Goal: Book appointment/travel/reservation

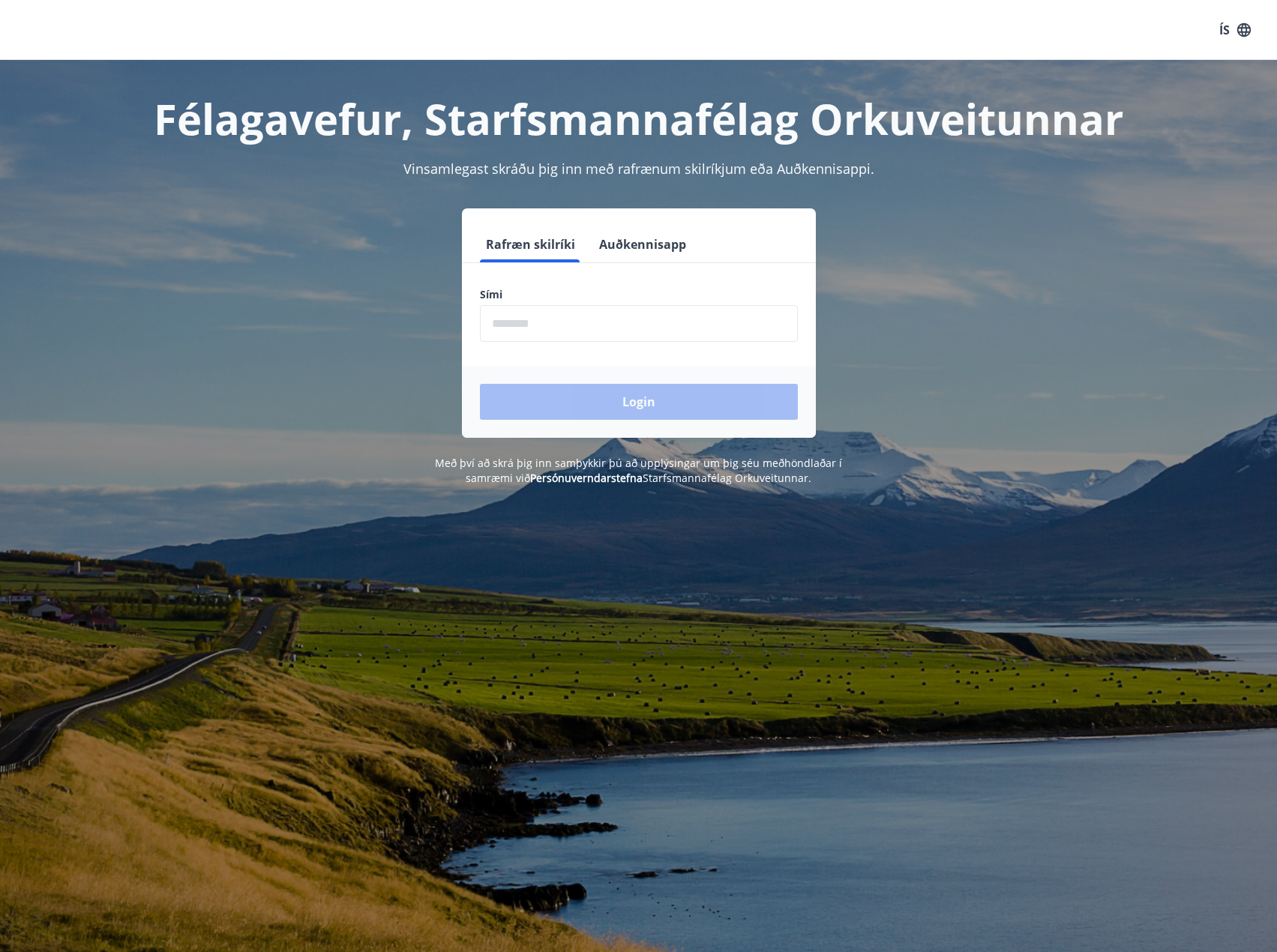
click at [564, 329] on input "phone" at bounding box center [638, 323] width 318 height 37
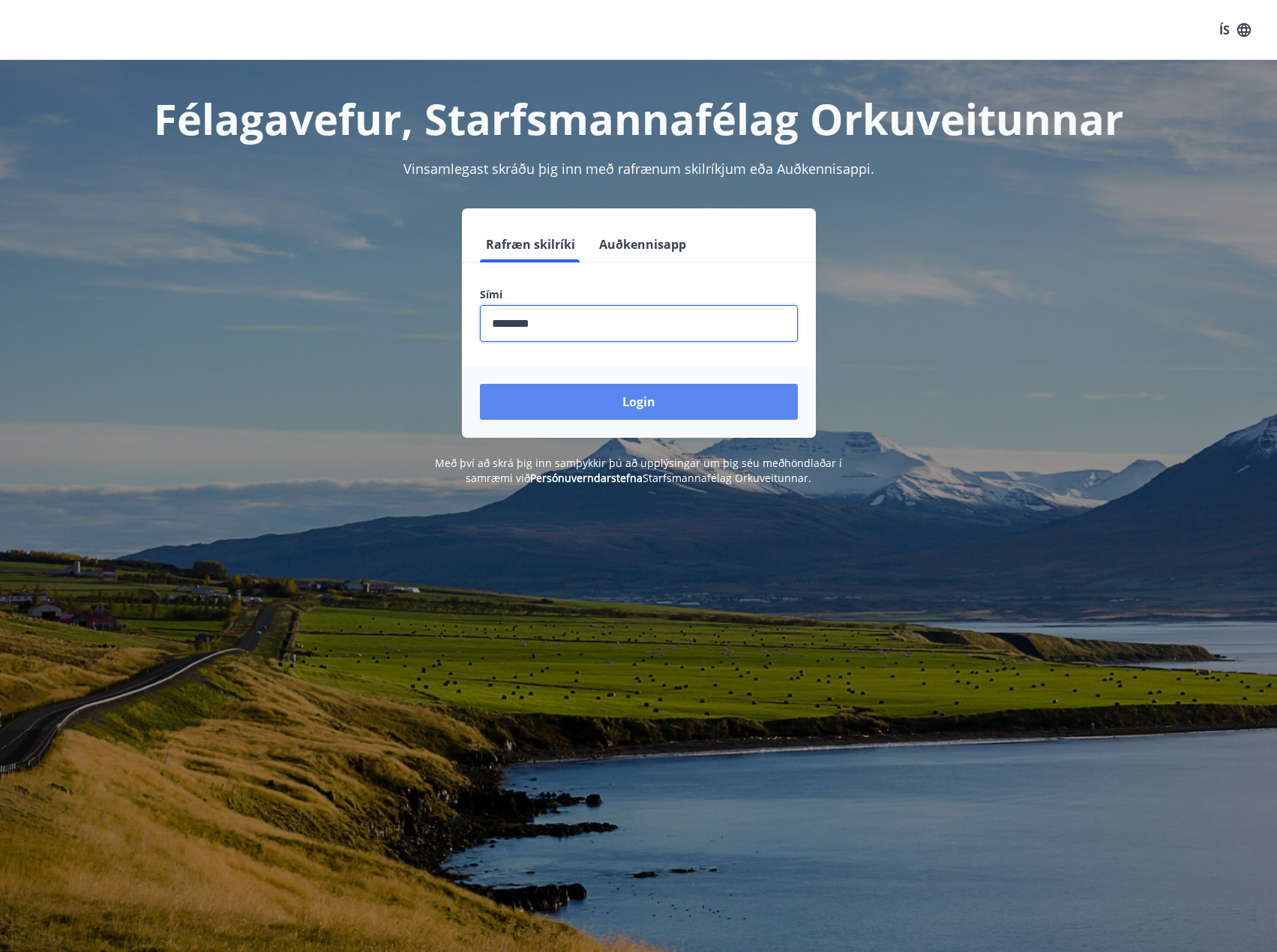
type input "********"
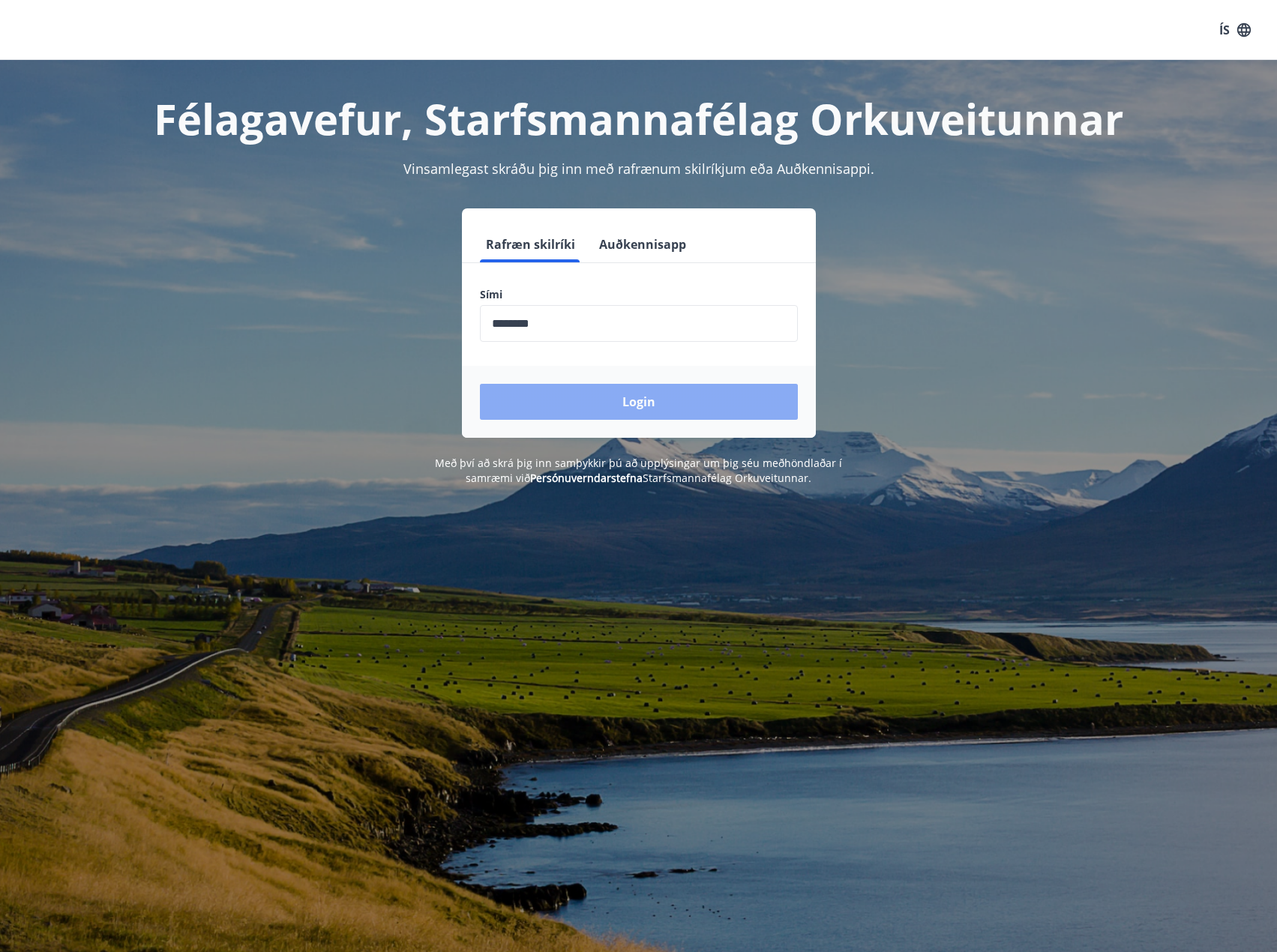
click at [645, 405] on button "Login" at bounding box center [638, 402] width 318 height 36
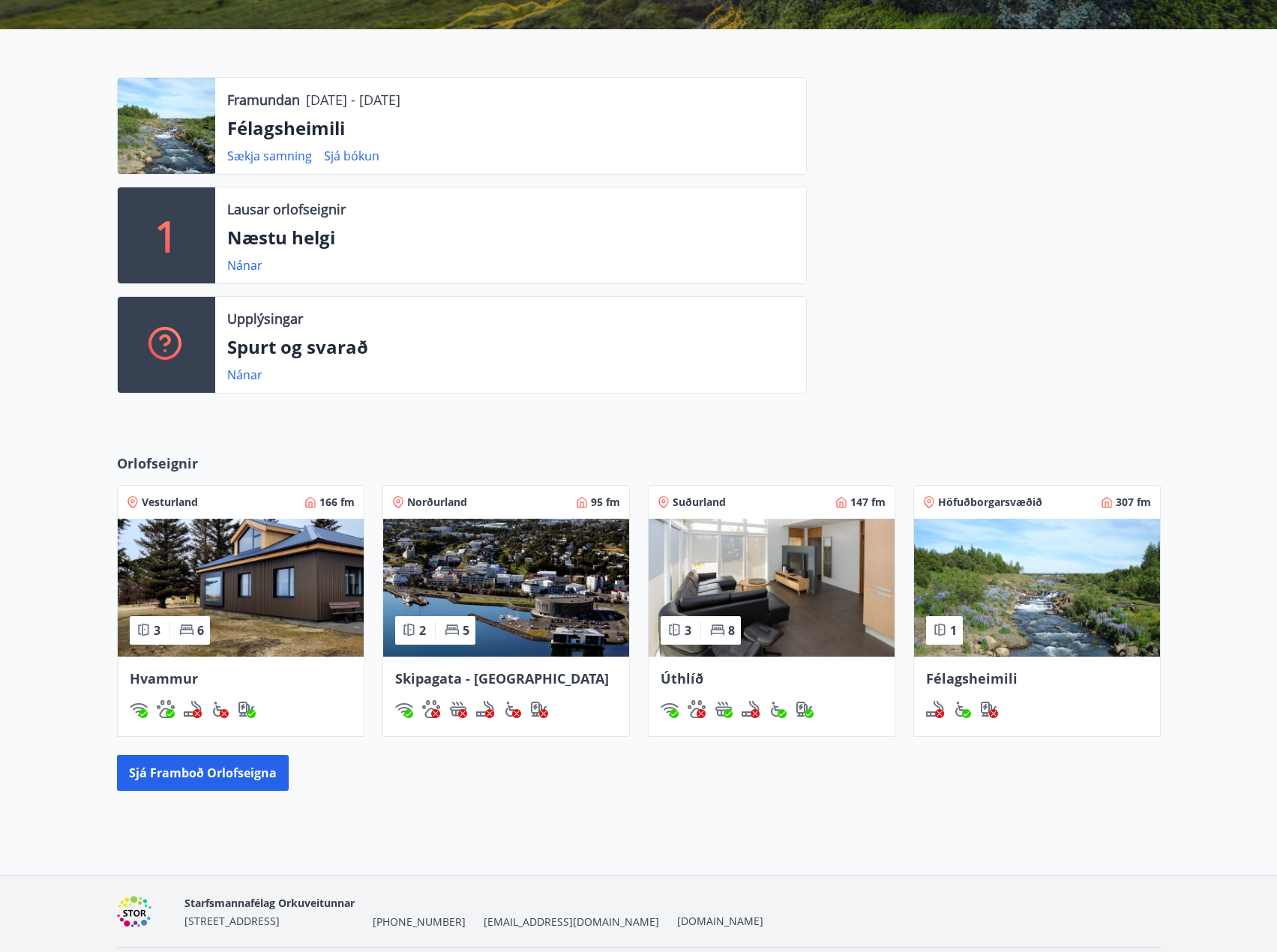
scroll to position [319, 0]
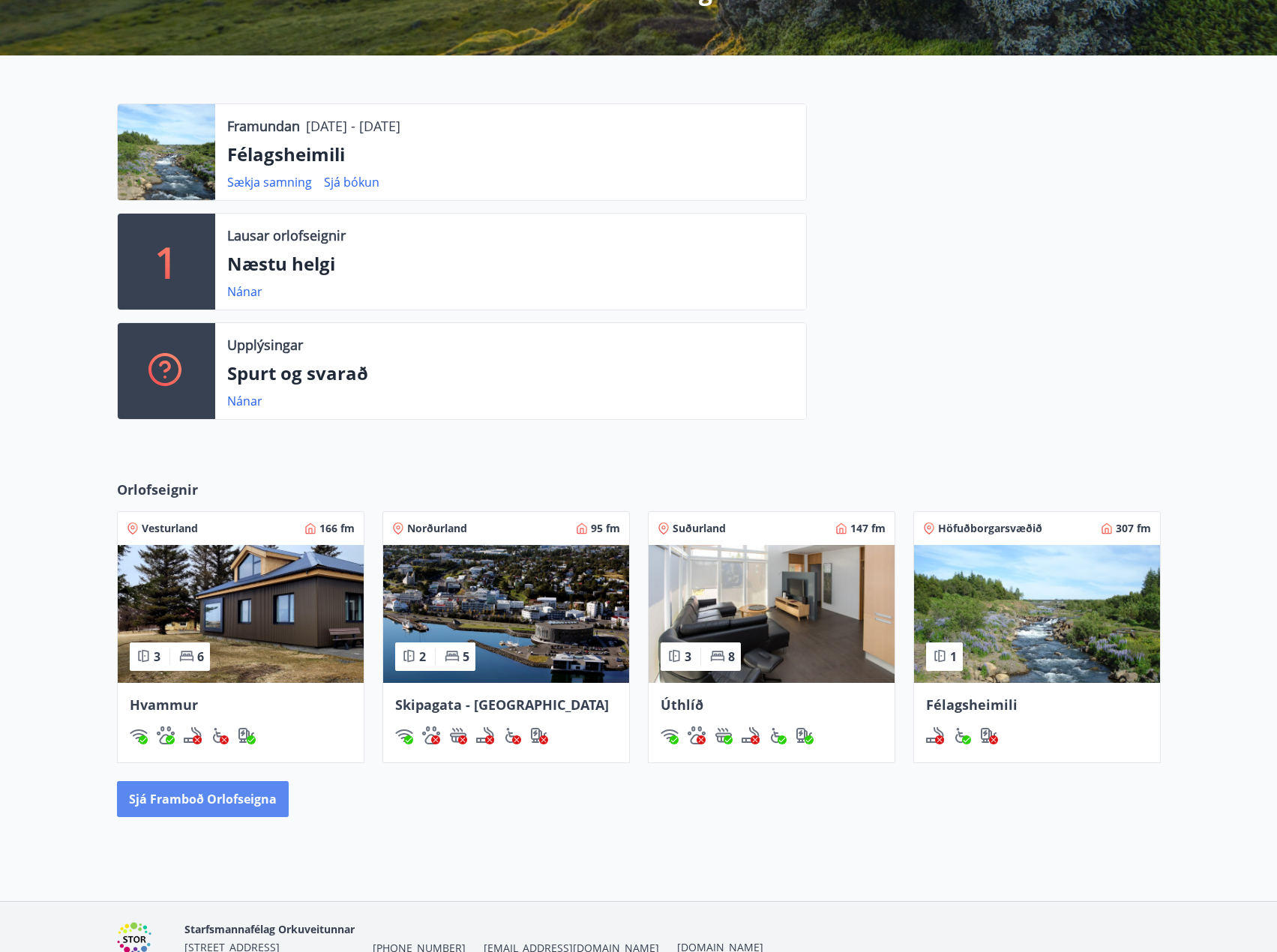
click at [215, 807] on button "Sjá framboð orlofseigna" at bounding box center [203, 799] width 172 height 36
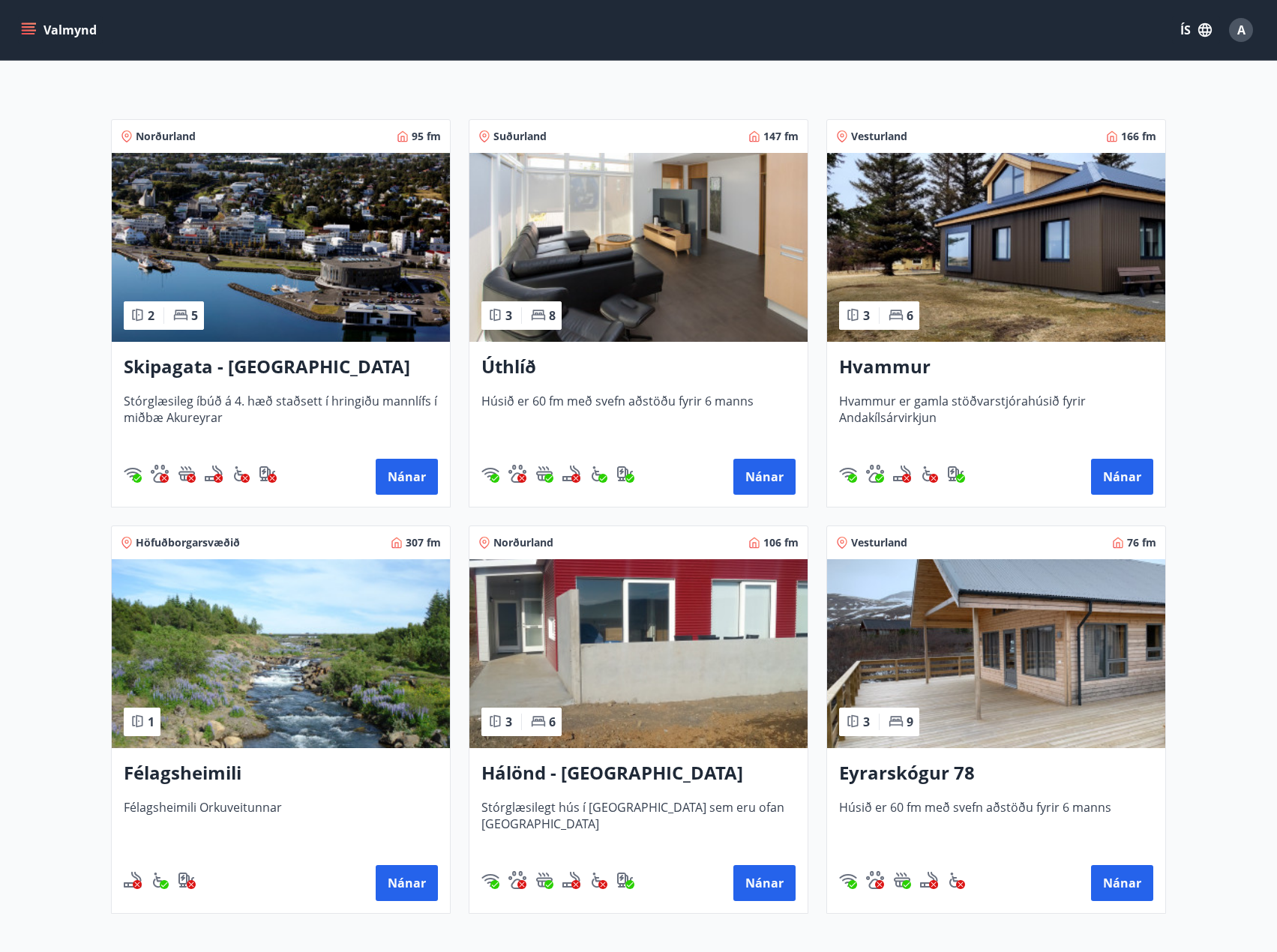
click at [650, 582] on img at bounding box center [638, 653] width 338 height 189
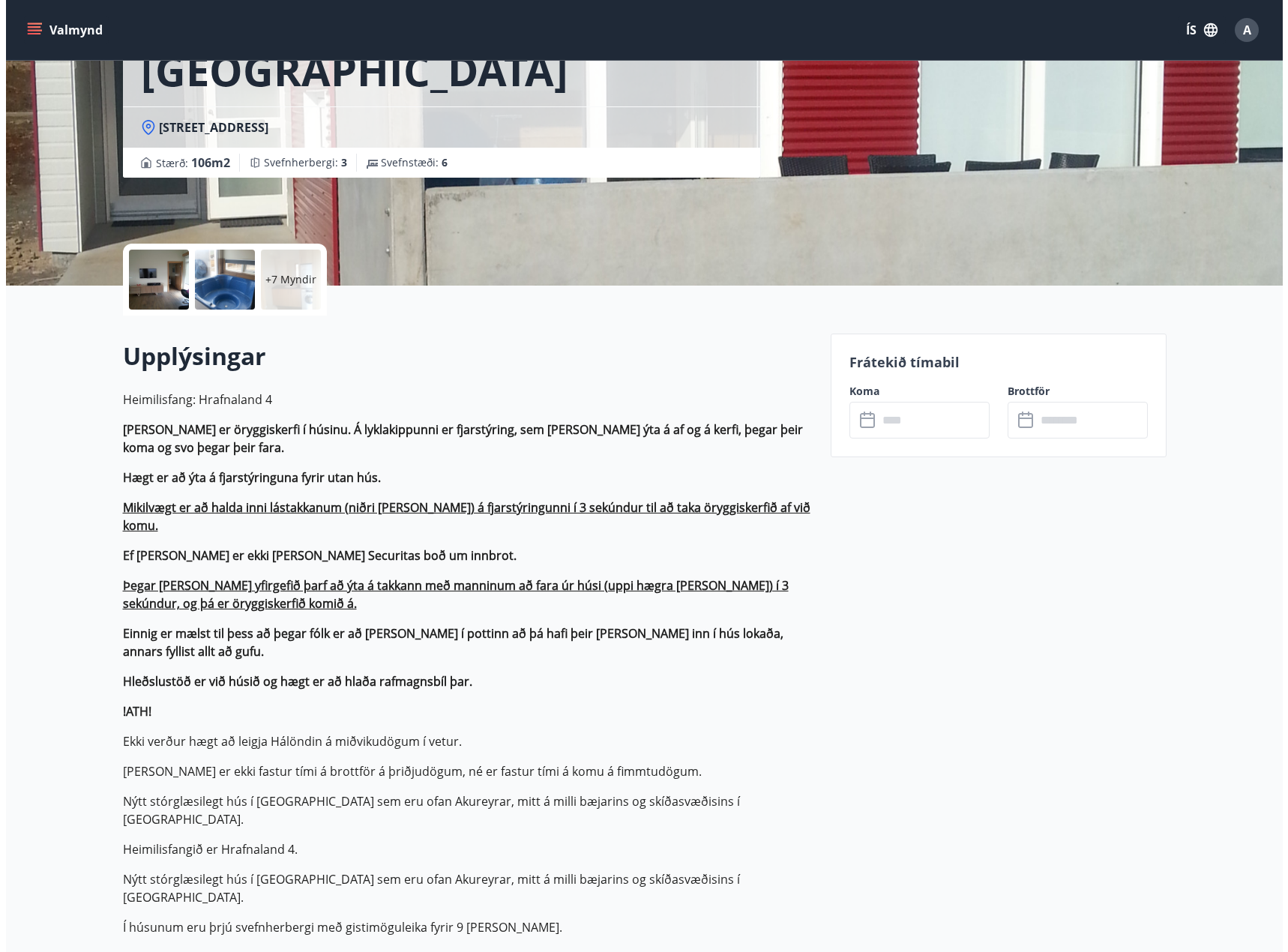
scroll to position [75, 0]
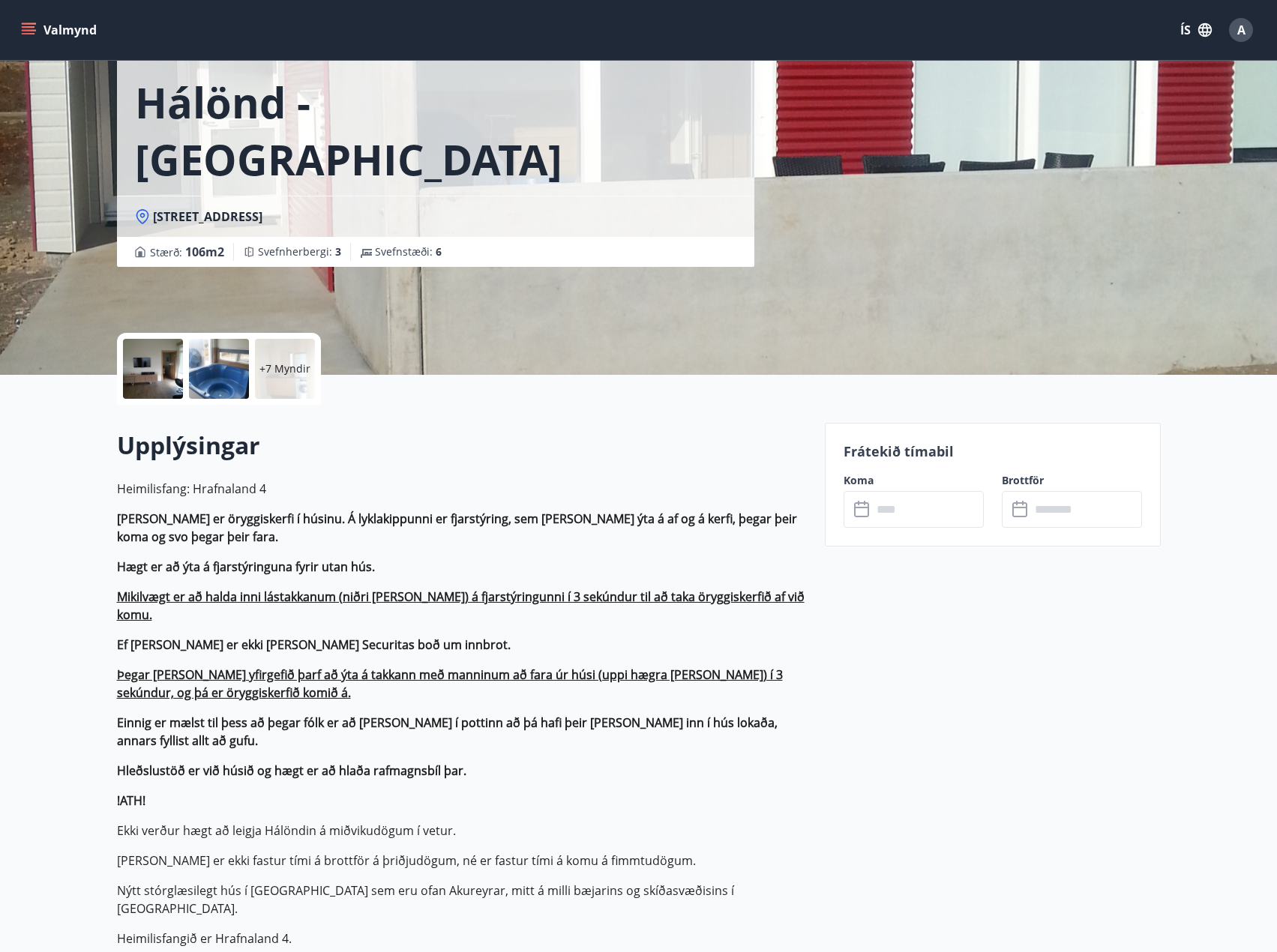
click at [281, 377] on div "+7 Myndir" at bounding box center [285, 369] width 60 height 60
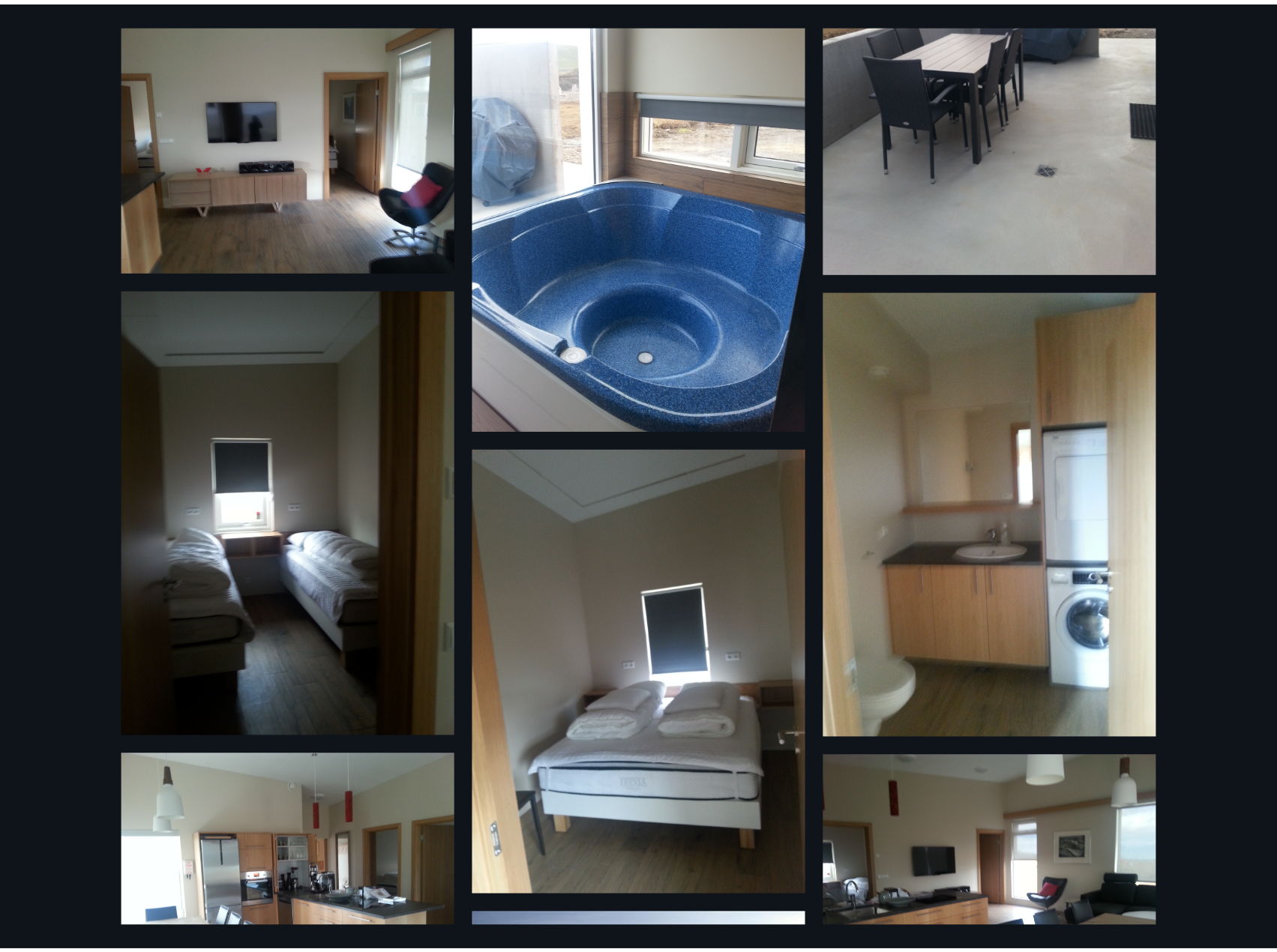
scroll to position [0, 0]
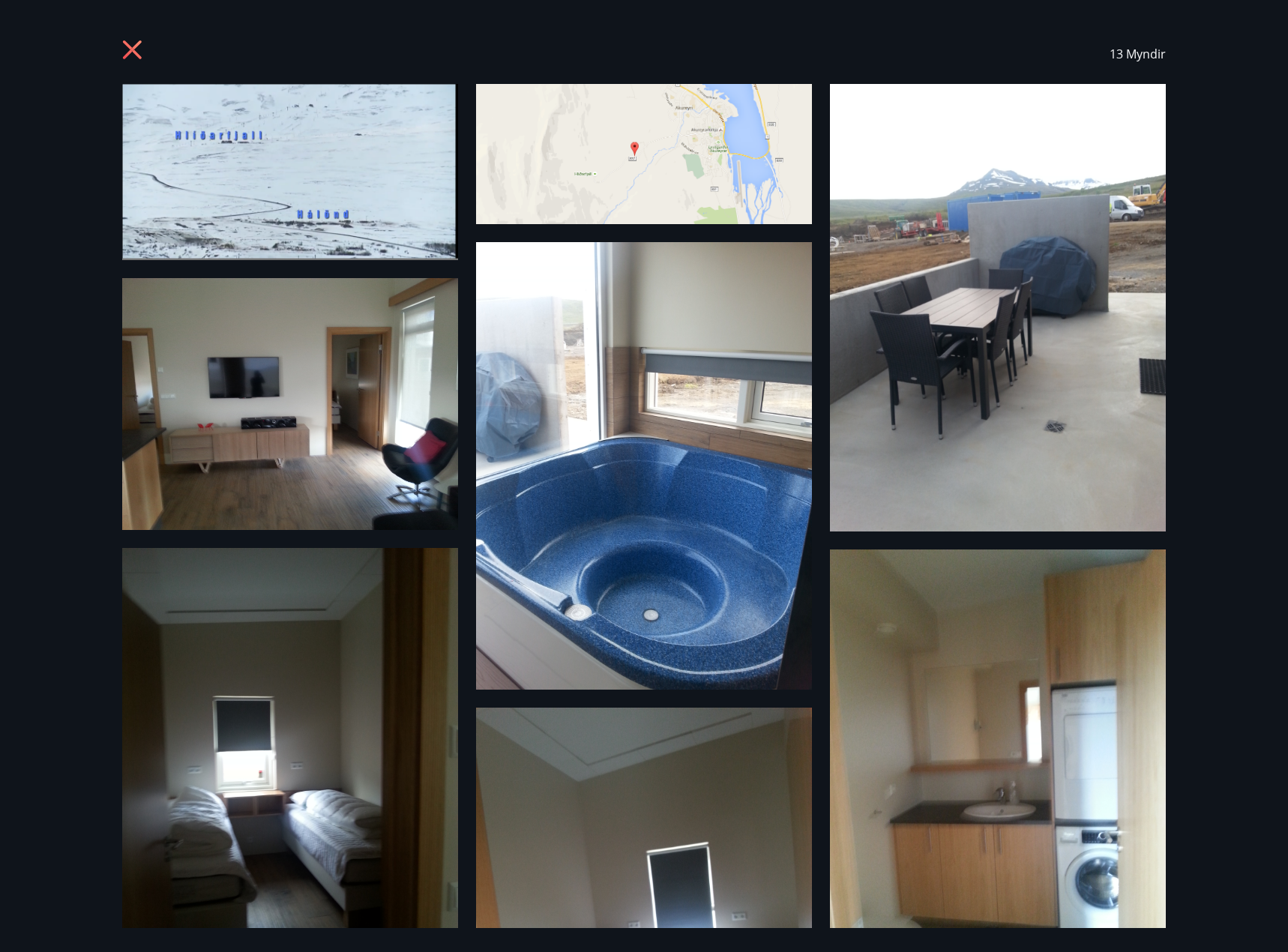
click at [139, 41] on icon at bounding box center [134, 51] width 24 height 24
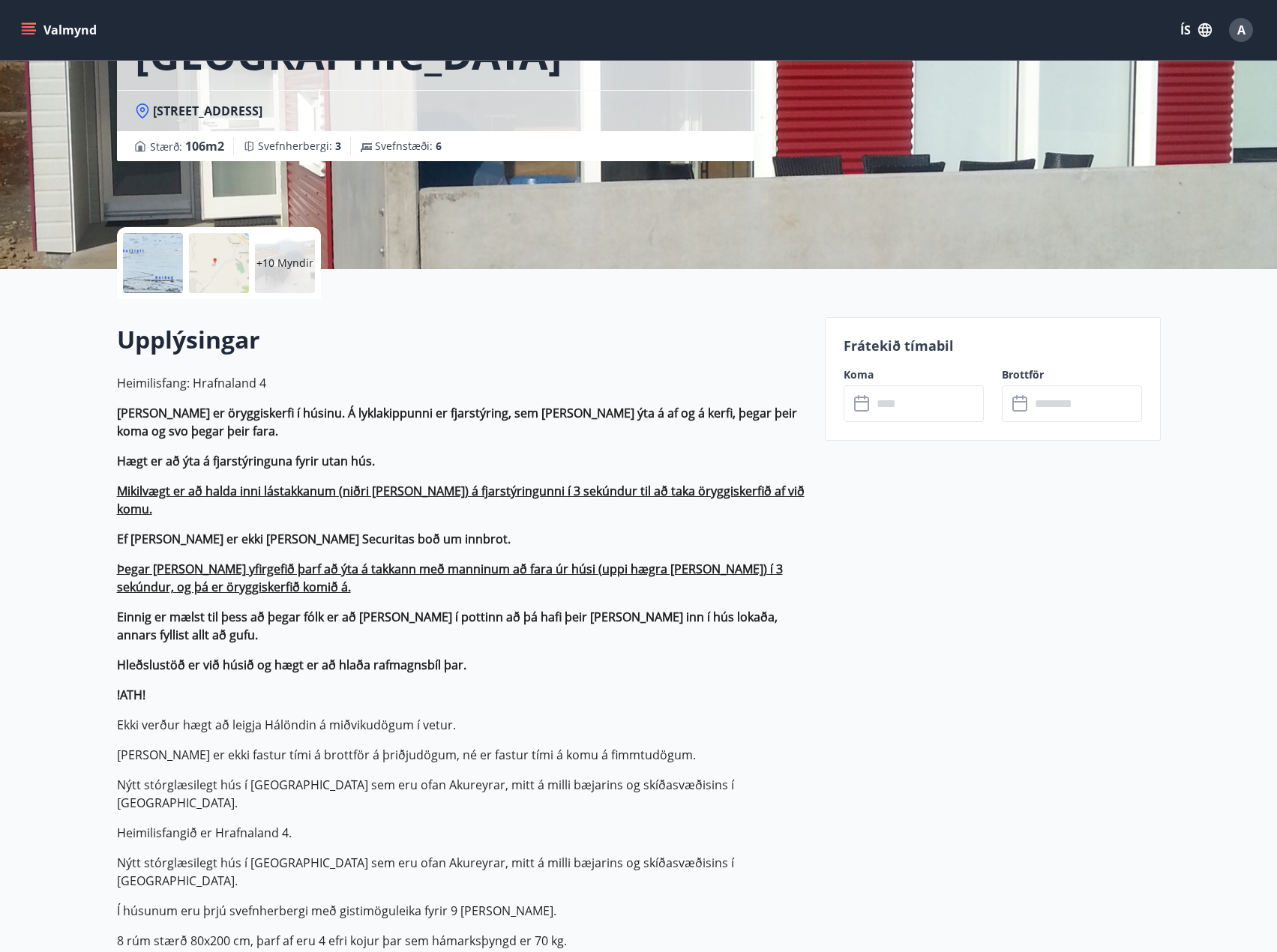
scroll to position [450, 0]
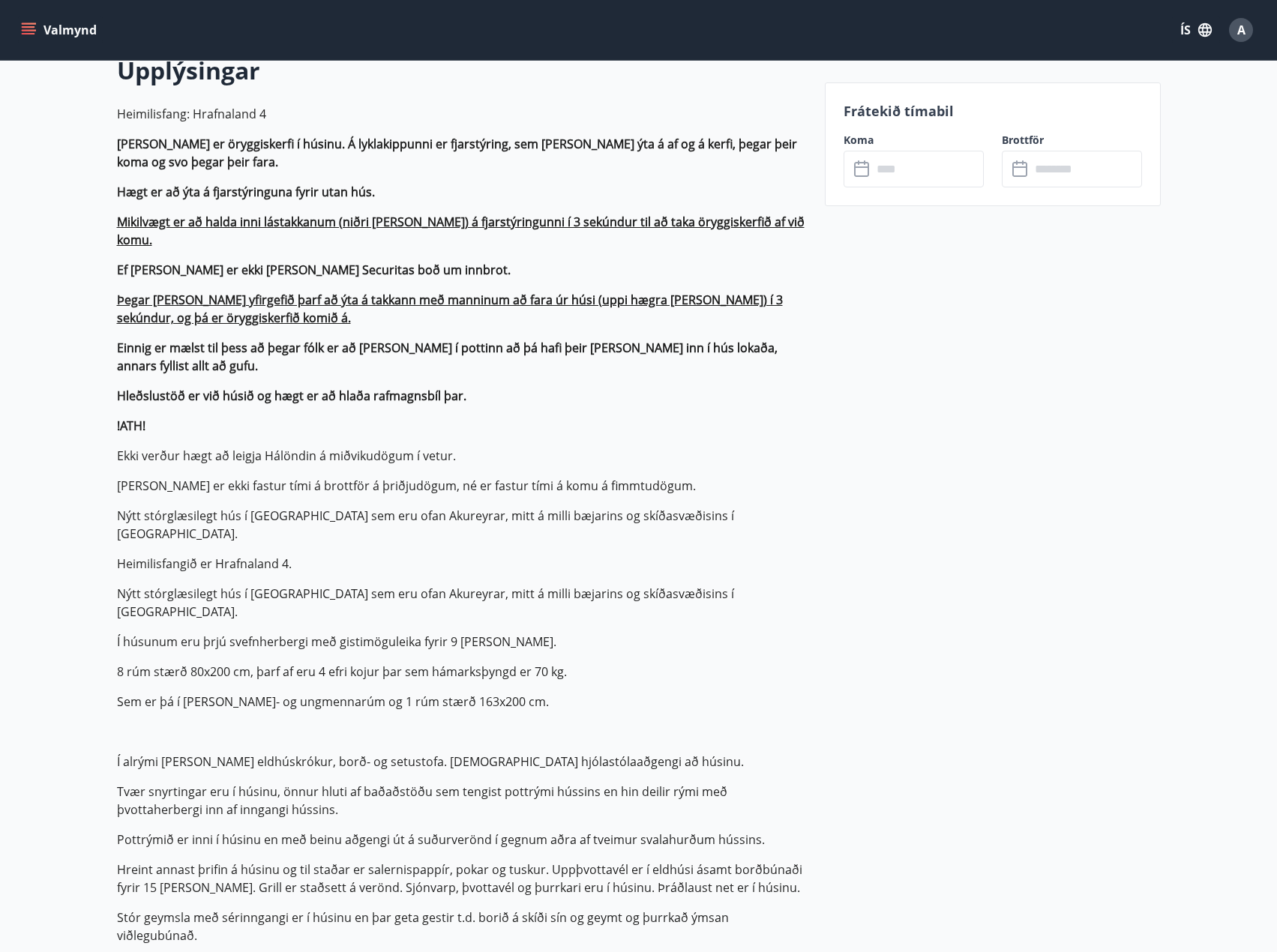
click at [908, 163] on input "text" at bounding box center [927, 169] width 112 height 37
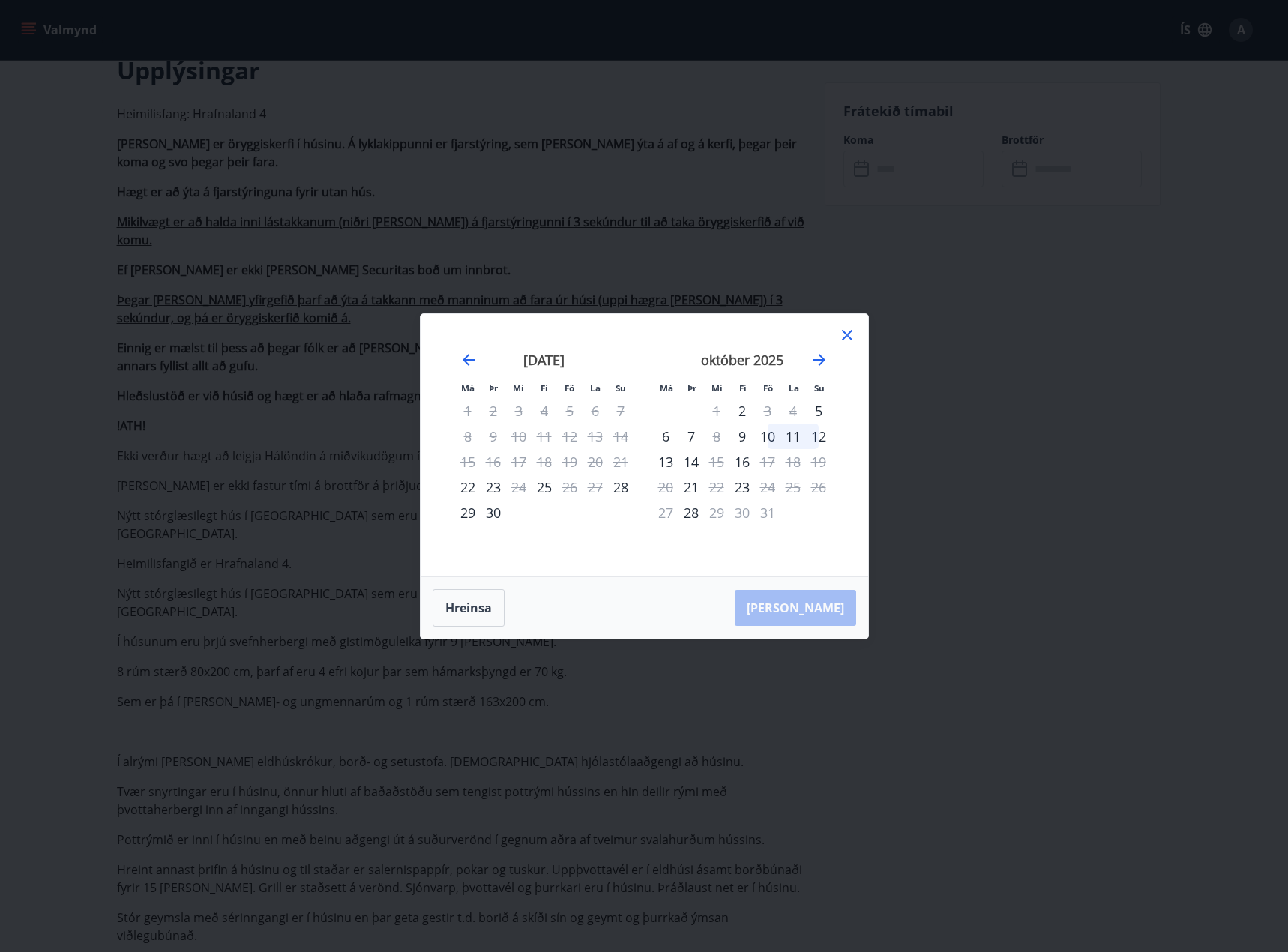
click at [849, 331] on icon at bounding box center [846, 335] width 18 height 18
